Goal: Information Seeking & Learning: Learn about a topic

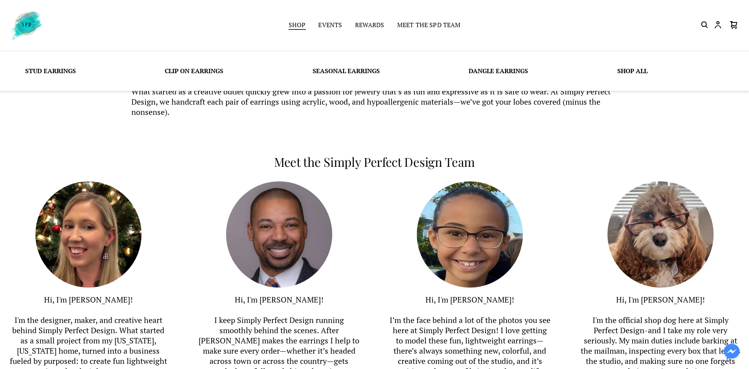
click at [299, 24] on link "Shop" at bounding box center [297, 25] width 17 height 11
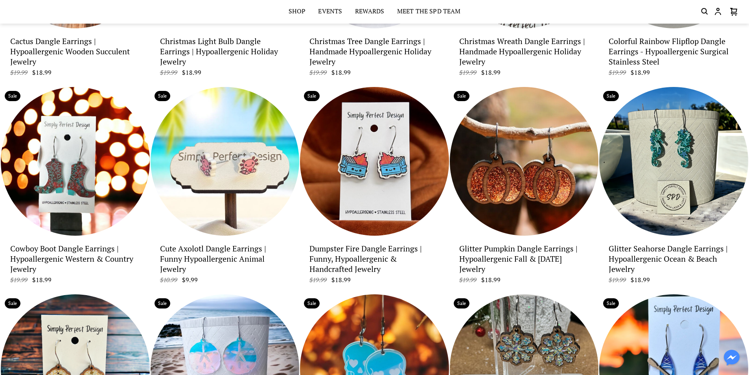
scroll to position [1966, 0]
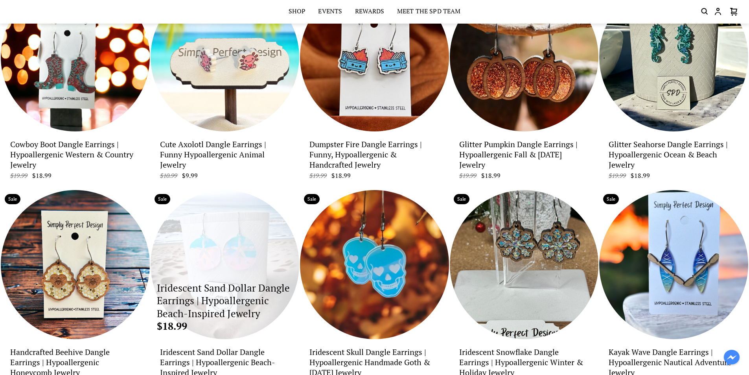
click at [232, 251] on div "Iridescent Sand Dollar Dangle Earrings | Hypoallergenic Beach-Inspired Jewelry …" at bounding box center [225, 264] width 149 height 149
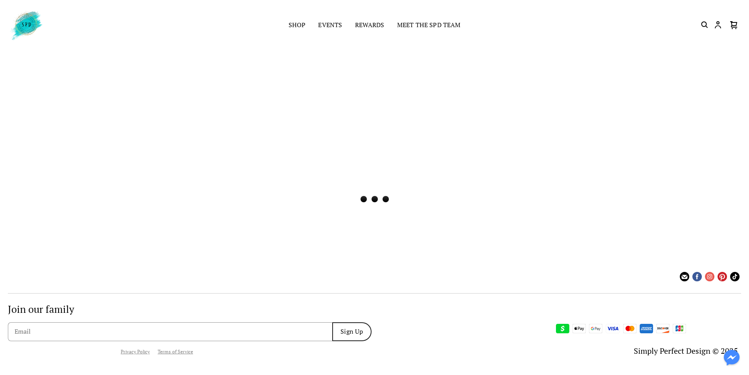
scroll to position [0, 0]
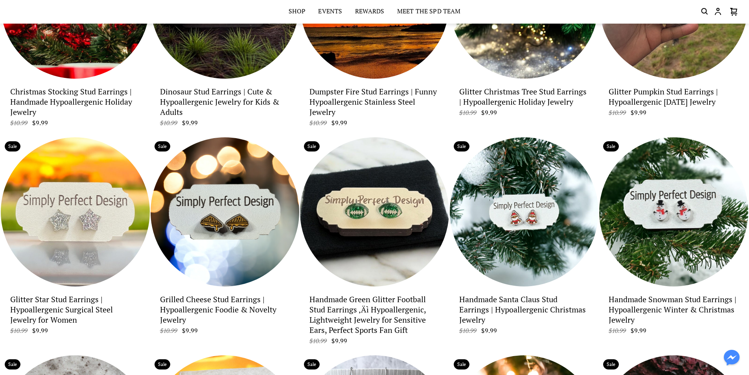
scroll to position [522, 0]
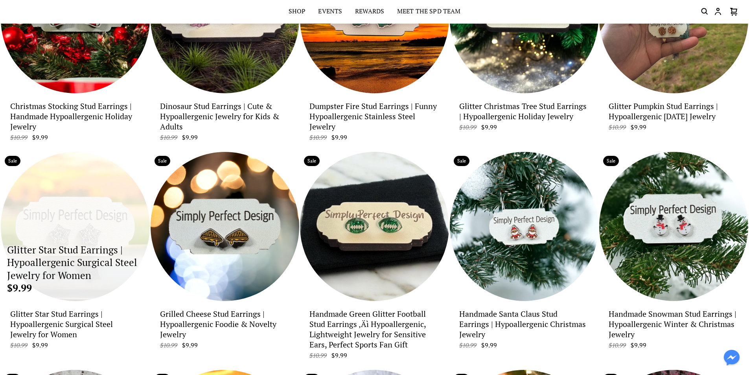
click at [69, 241] on div "Glitter Star Stud Earrings | Hypoallergenic Surgical Steel Jewelry for Women $9…" at bounding box center [75, 226] width 149 height 149
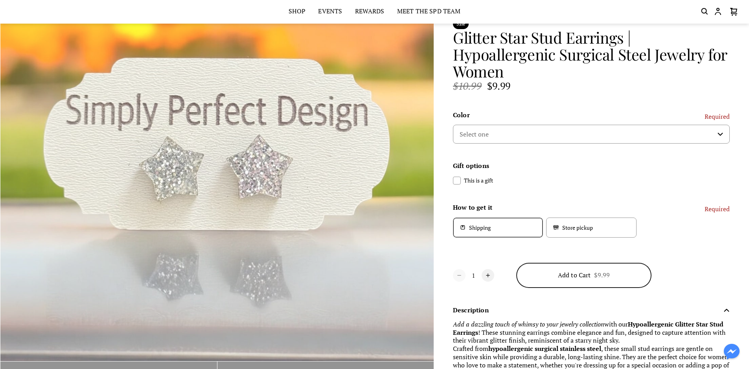
scroll to position [157, 0]
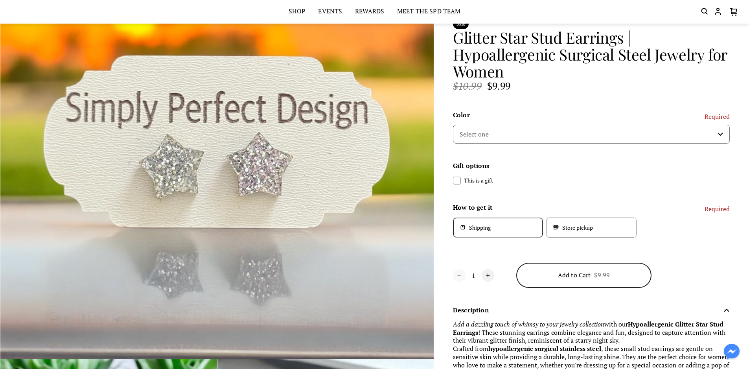
click at [557, 134] on select "Select one Large Glitter Red Small Glitter Red Large Glitter Silver Small Glitt…" at bounding box center [591, 134] width 277 height 19
click at [453, 125] on select "Select one Large Glitter Red Small Glitter Red Large Glitter Silver Small Glitt…" at bounding box center [591, 134] width 277 height 19
click at [571, 136] on select "Select one Large Glitter Red Small Glitter Red Large Glitter Silver Small Glitt…" at bounding box center [591, 134] width 277 height 19
select select "Large Glitter Silver"
click at [453, 125] on select "Select one Large Glitter Red Small Glitter Red Large Glitter Silver Small Glitt…" at bounding box center [591, 134] width 277 height 19
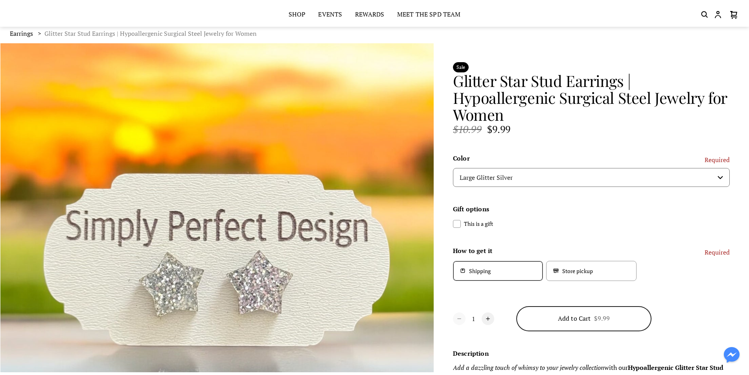
scroll to position [0, 0]
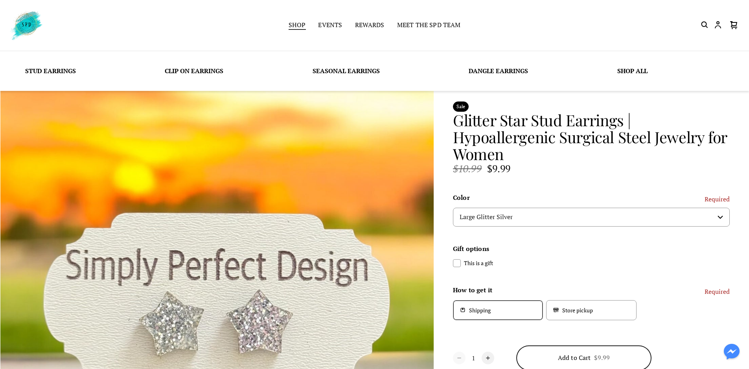
click at [295, 28] on link "Shop" at bounding box center [297, 25] width 17 height 11
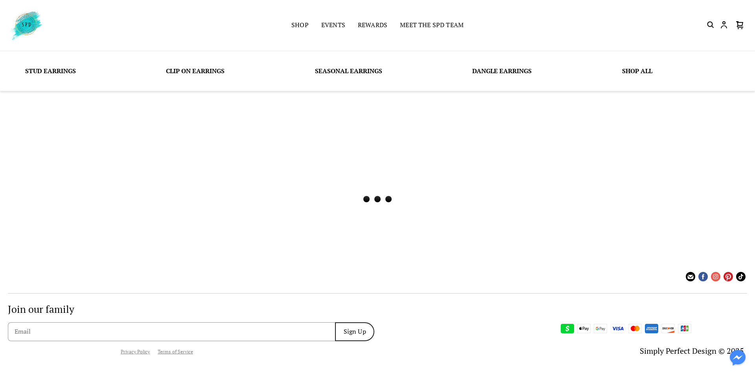
click at [295, 28] on link "Shop" at bounding box center [299, 25] width 17 height 11
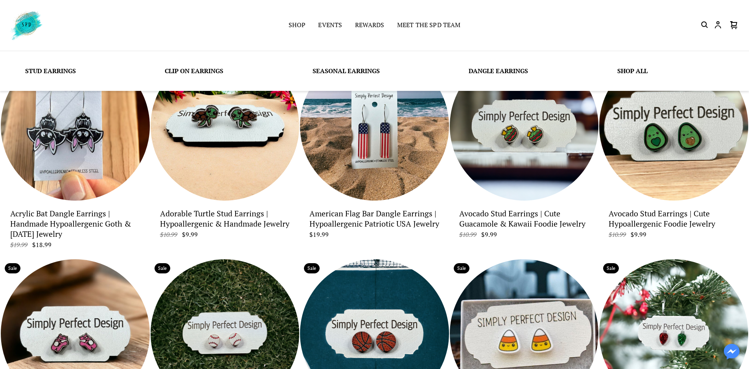
click at [638, 71] on link "Shop All" at bounding box center [632, 70] width 30 height 9
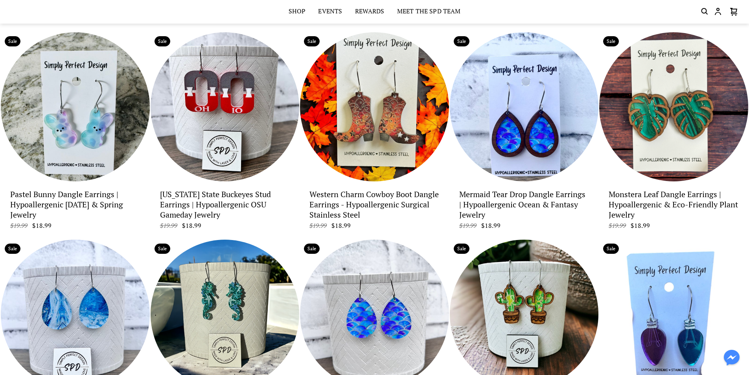
scroll to position [197, 0]
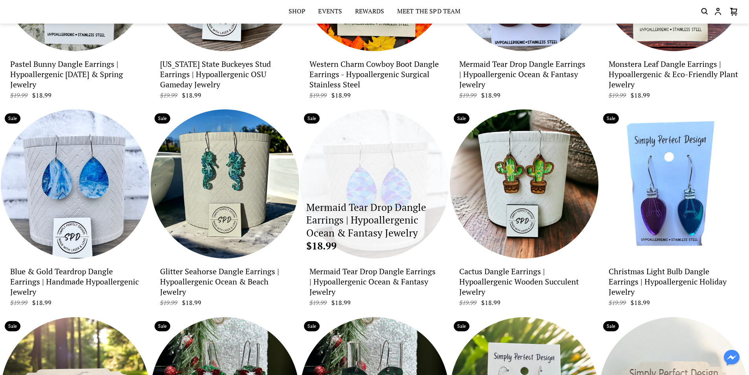
click at [384, 188] on div "Mermaid Tear Drop Dangle Earrings | Hypoallergenic Ocean & Fantasy Jewelry $18.…" at bounding box center [374, 183] width 149 height 149
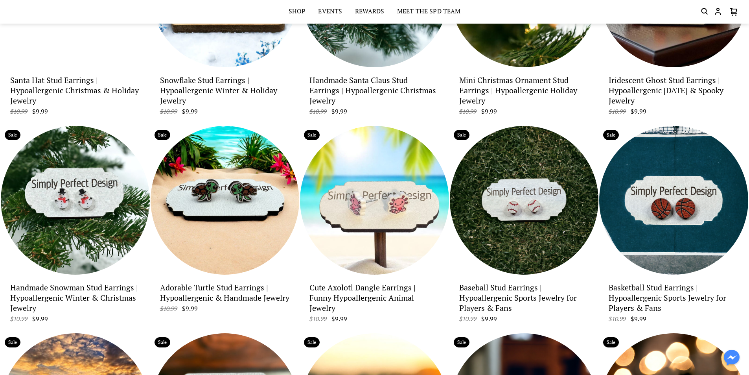
scroll to position [1455, 0]
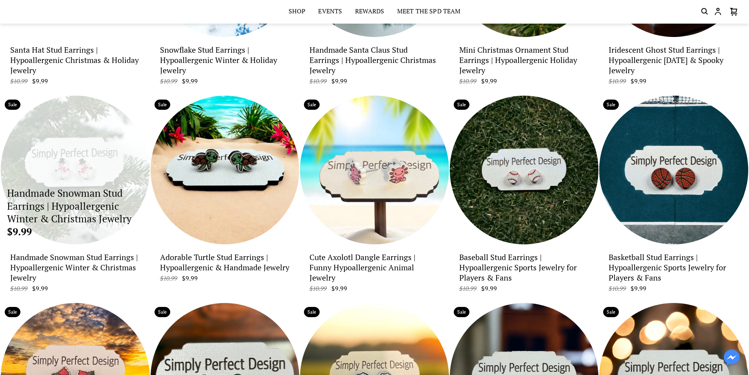
click at [96, 161] on div "Handmade Snowman Stud Earrings | Hypoallergenic Winter & Christmas Jewelry $9.99" at bounding box center [75, 170] width 149 height 149
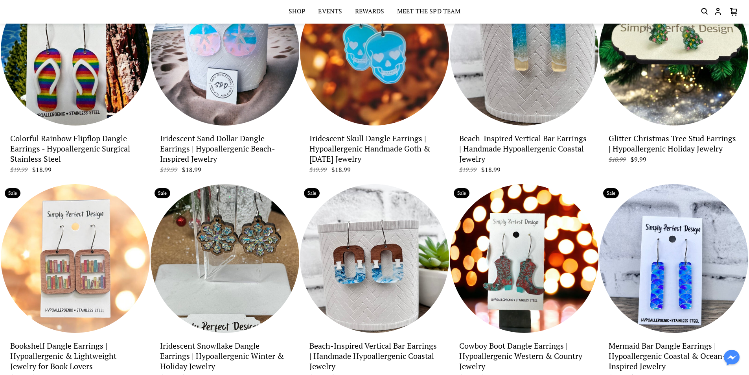
scroll to position [747, 0]
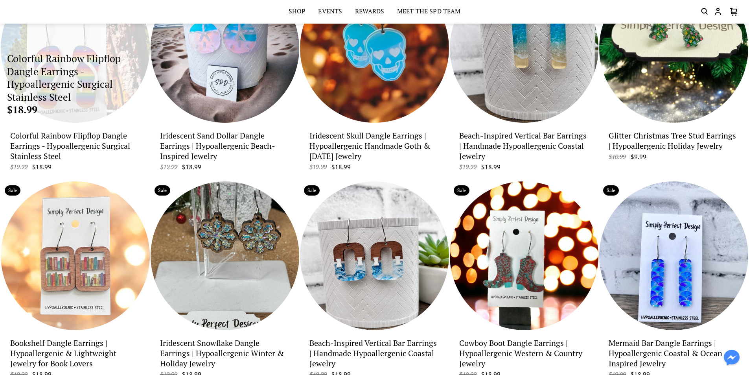
click at [77, 79] on p "Colorful Rainbow Flipflop Dangle Earrings - Hypoallergenic Surgical Stainless S…" at bounding box center [75, 77] width 136 height 51
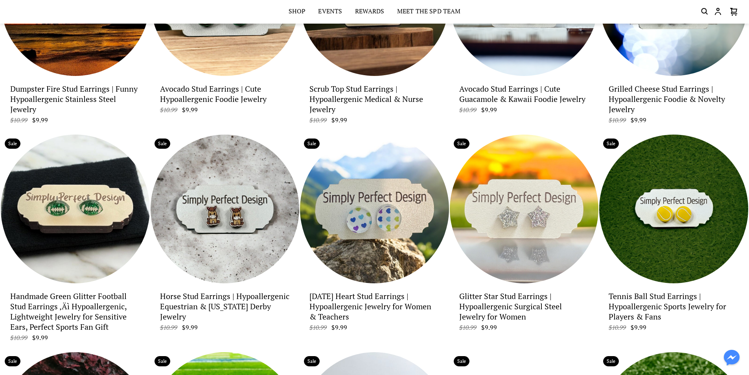
scroll to position [1918, 0]
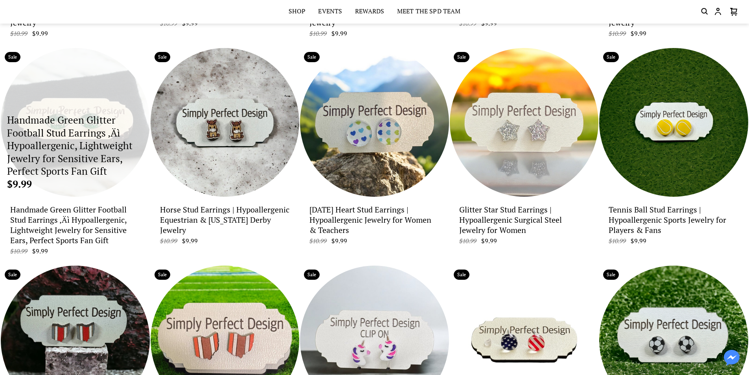
click at [100, 126] on p "Handmade Green Glitter Football Stud Earrings ‚Äì Hypoallergenic, Lightweight J…" at bounding box center [75, 146] width 136 height 64
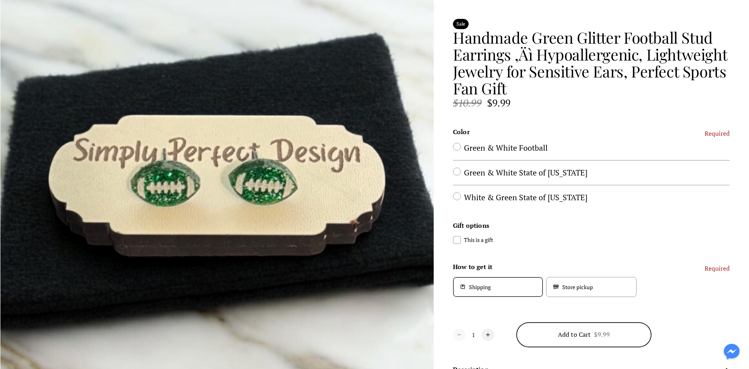
scroll to position [118, 0]
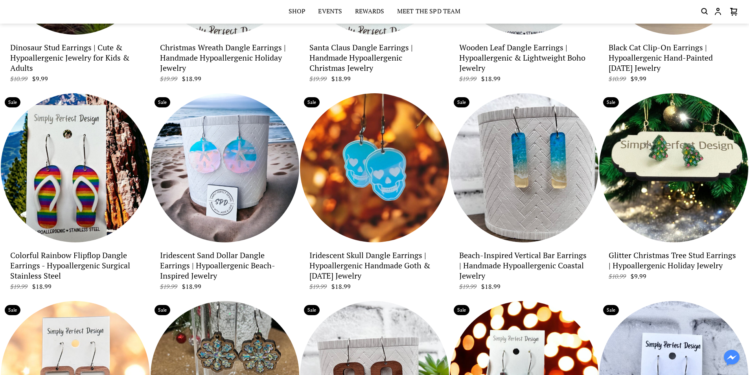
scroll to position [629, 0]
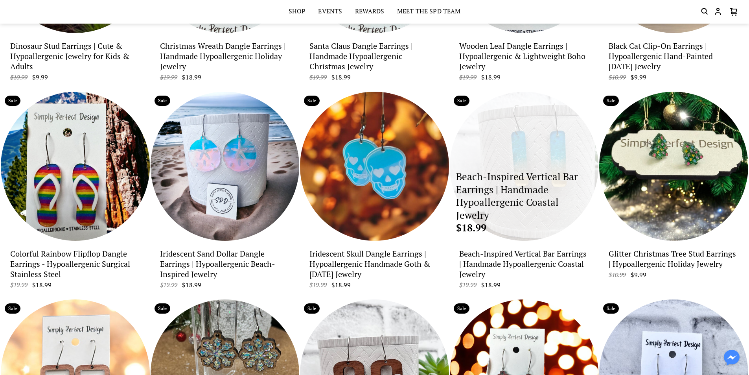
click at [549, 159] on div "Beach-Inspired Vertical Bar Earrings | Handmade Hypoallergenic Coastal Jewelry …" at bounding box center [524, 166] width 149 height 149
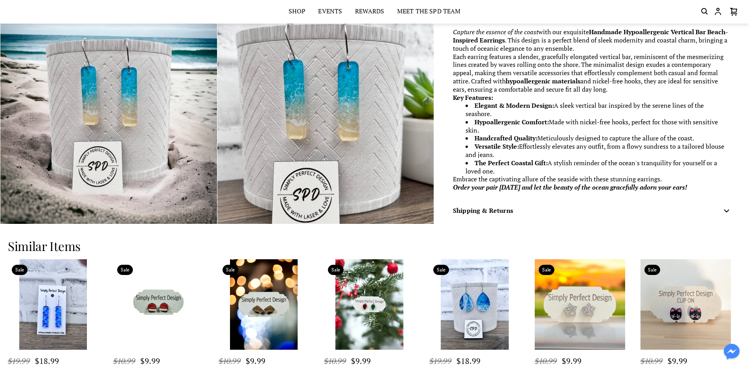
scroll to position [706, 0]
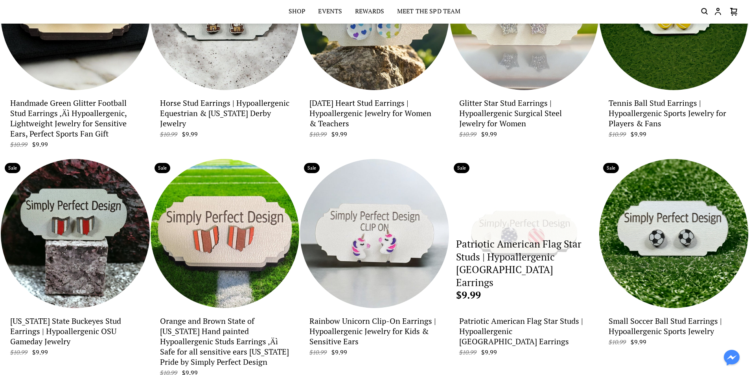
scroll to position [1788, 0]
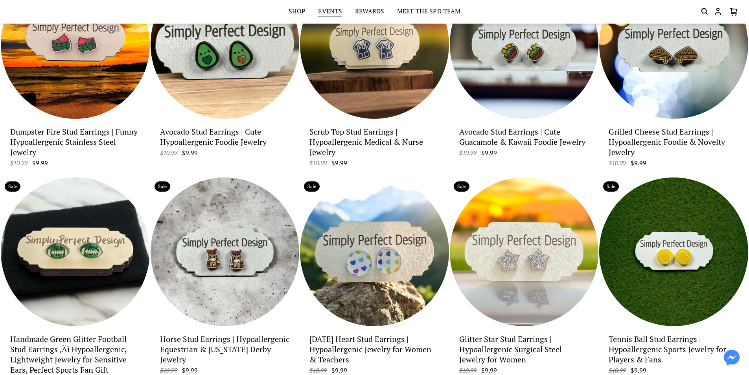
click at [336, 11] on link "Events" at bounding box center [330, 11] width 24 height 11
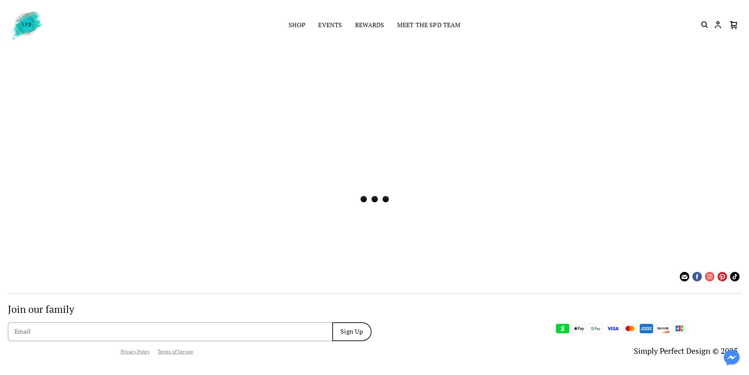
scroll to position [0, 0]
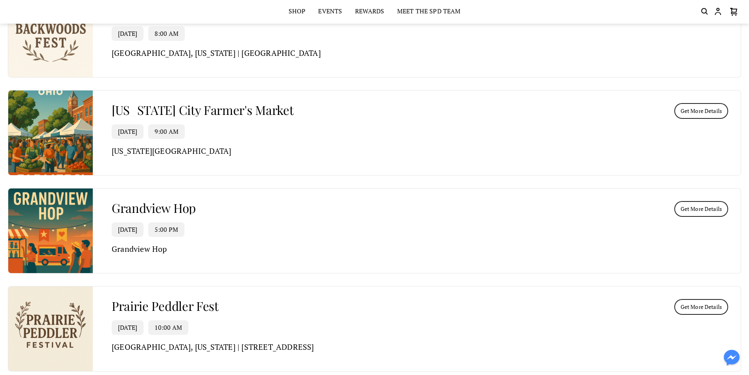
scroll to position [1495, 0]
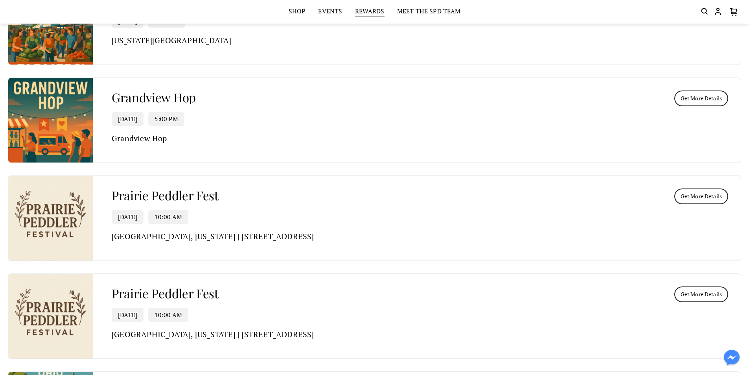
click at [366, 15] on link "Rewards" at bounding box center [369, 11] width 29 height 11
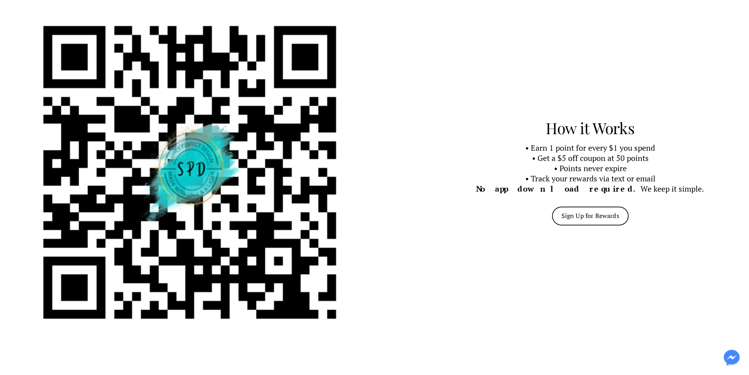
scroll to position [157, 0]
